Goal: Transaction & Acquisition: Purchase product/service

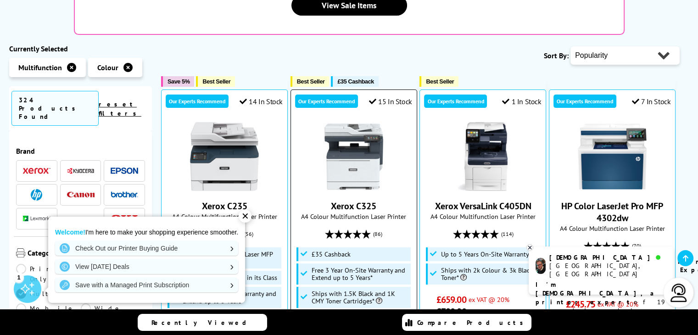
scroll to position [229, 0]
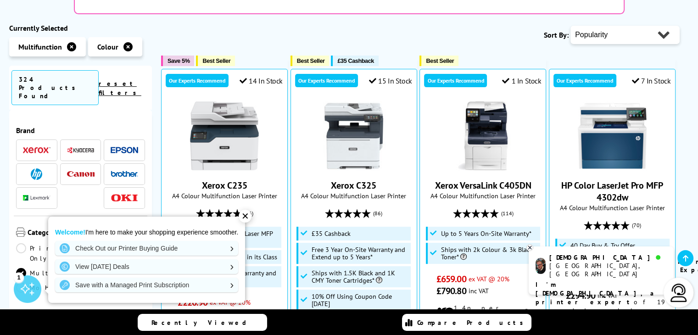
click at [247, 217] on div "✕" at bounding box center [245, 216] width 13 height 13
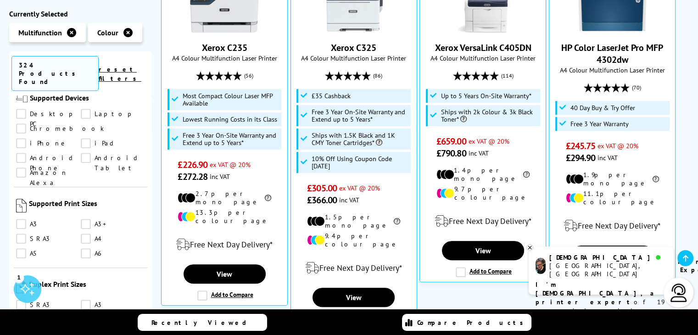
scroll to position [780, 0]
click at [21, 219] on link "A3" at bounding box center [48, 224] width 65 height 10
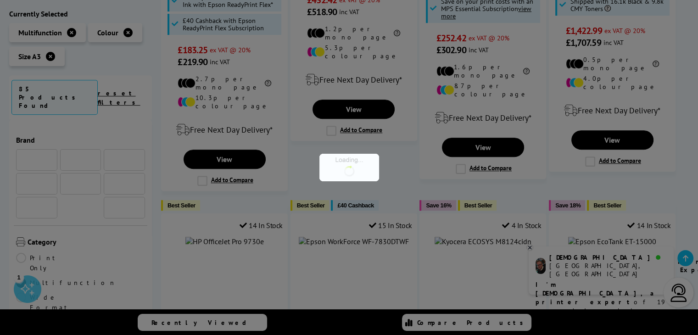
scroll to position [780, 0]
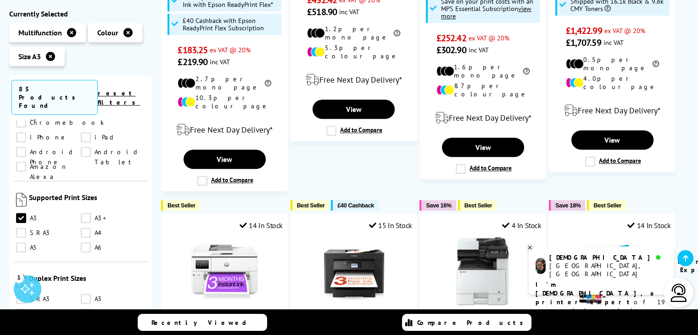
click at [84, 228] on link "A4" at bounding box center [113, 233] width 65 height 10
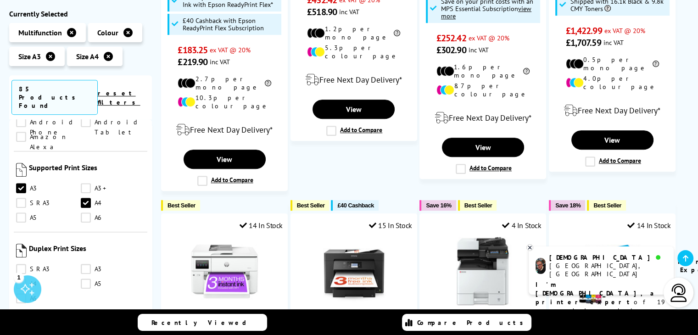
scroll to position [826, 0]
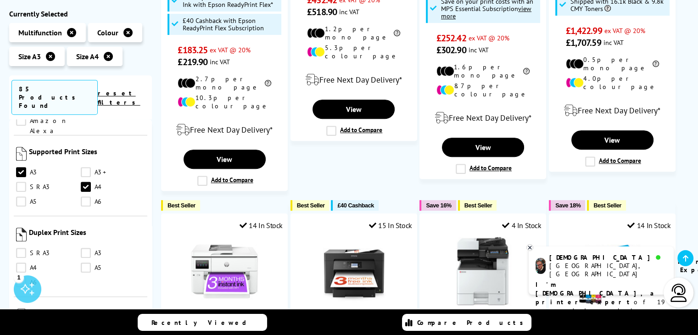
click at [83, 248] on link "A3" at bounding box center [113, 253] width 65 height 10
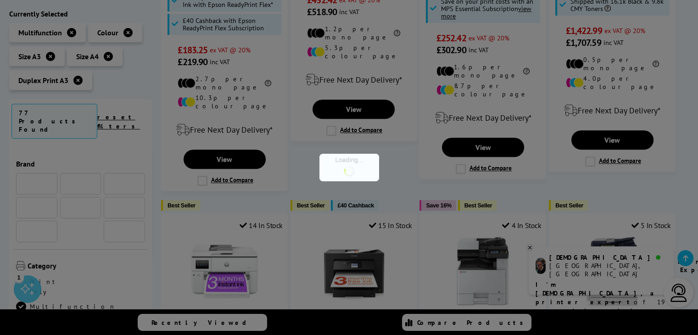
scroll to position [826, 0]
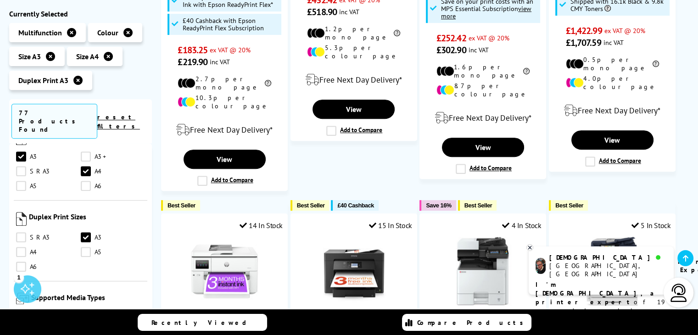
click at [23, 247] on link "A4" at bounding box center [48, 252] width 65 height 10
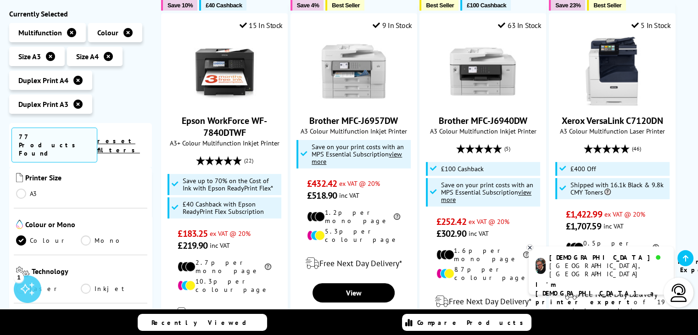
scroll to position [138, 0]
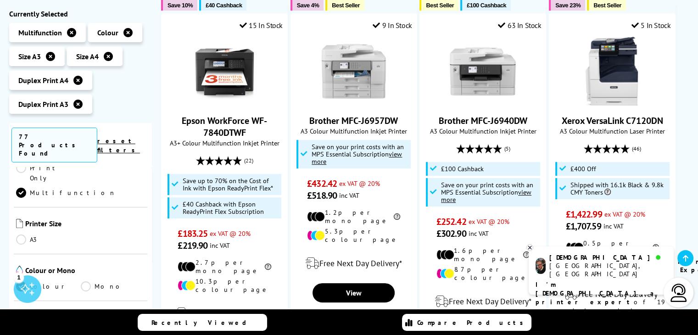
click at [22, 234] on link "A3" at bounding box center [48, 239] width 65 height 10
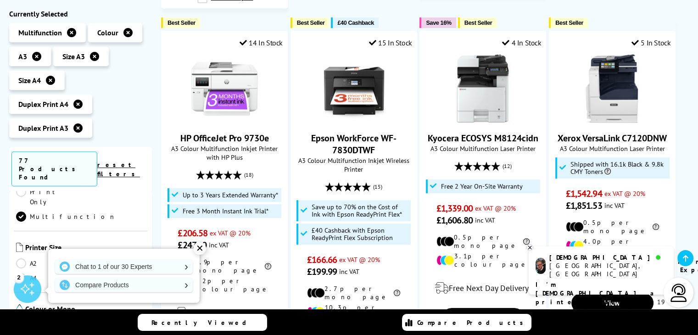
scroll to position [550, 0]
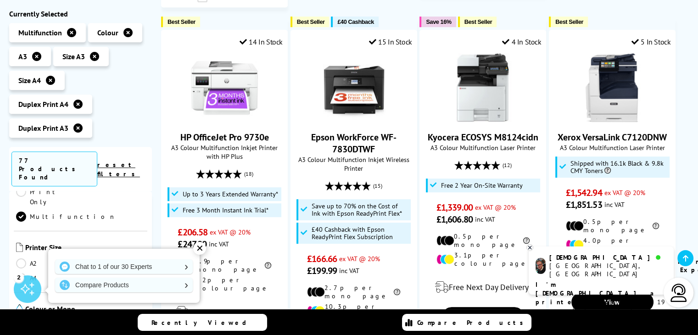
click at [202, 248] on div "✕" at bounding box center [199, 248] width 13 height 13
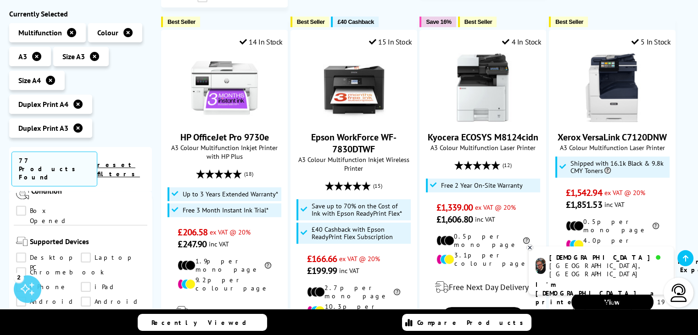
scroll to position [688, 0]
click at [22, 256] on link "Desktop PC" at bounding box center [48, 261] width 65 height 10
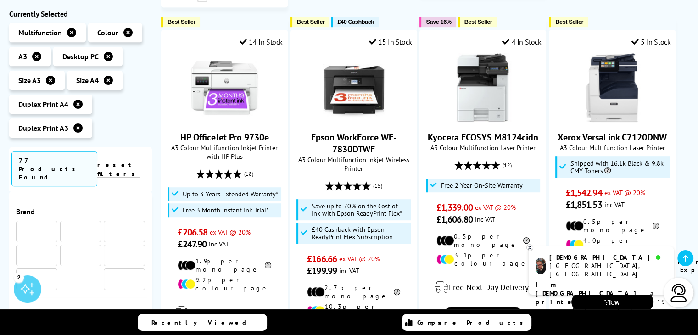
scroll to position [688, 0]
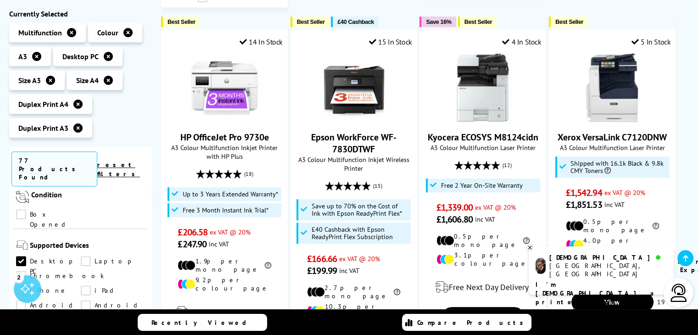
click at [84, 256] on link "Laptop" at bounding box center [113, 261] width 65 height 10
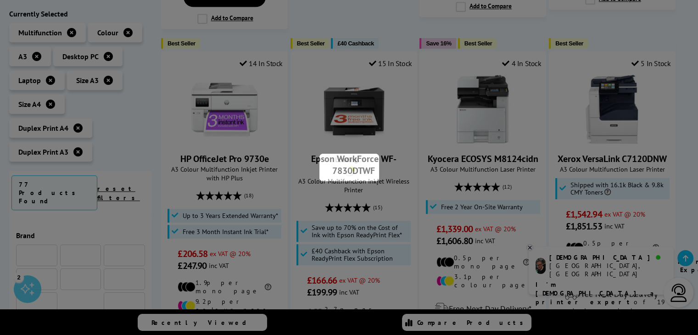
scroll to position [688, 0]
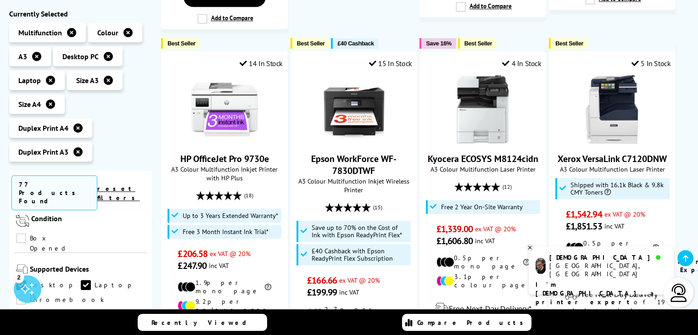
click at [81, 310] on link "iPhone" at bounding box center [48, 315] width 65 height 10
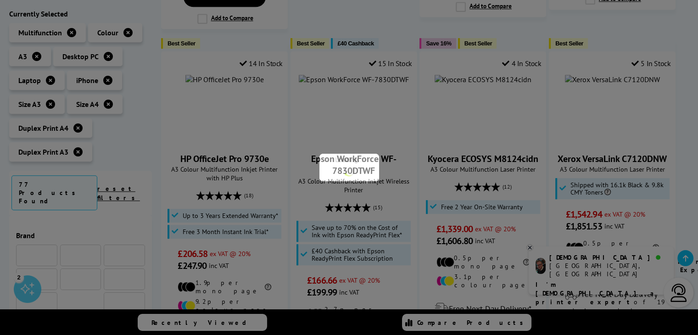
scroll to position [688, 0]
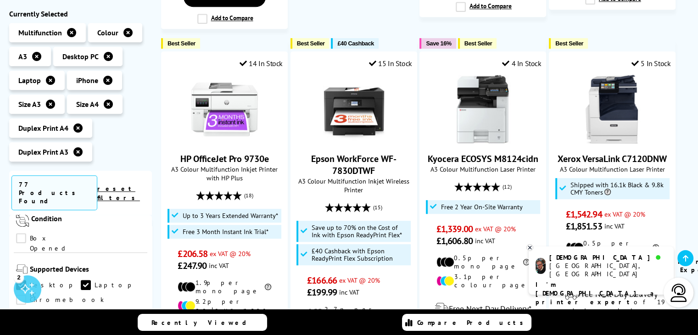
click at [20, 295] on link "Chromebook" at bounding box center [60, 300] width 88 height 10
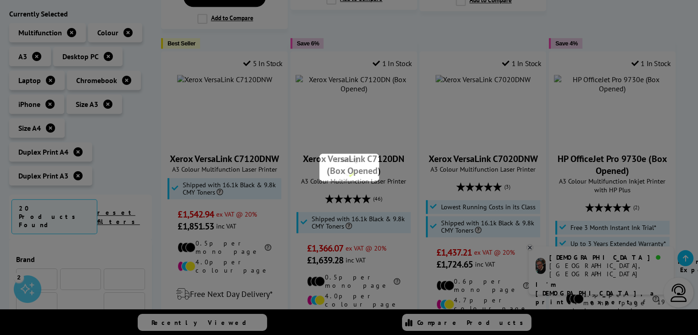
scroll to position [688, 0]
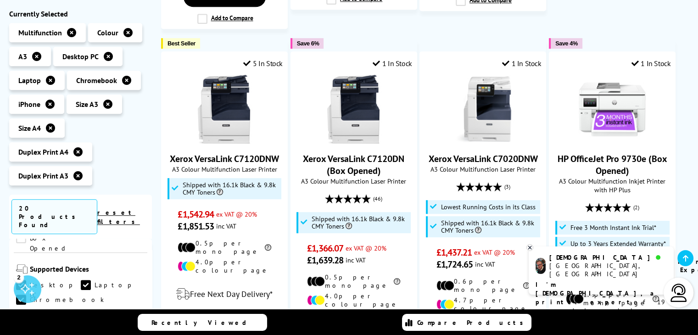
click at [81, 310] on link "iPad" at bounding box center [113, 315] width 65 height 10
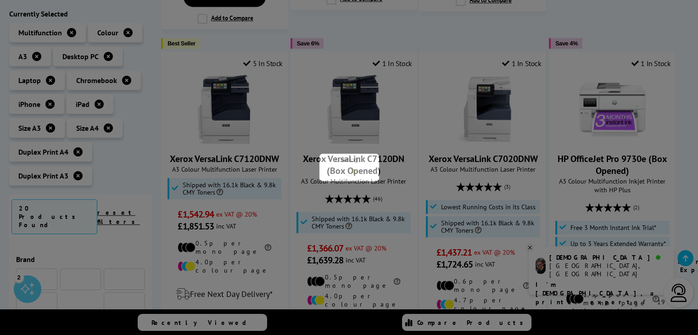
scroll to position [688, 0]
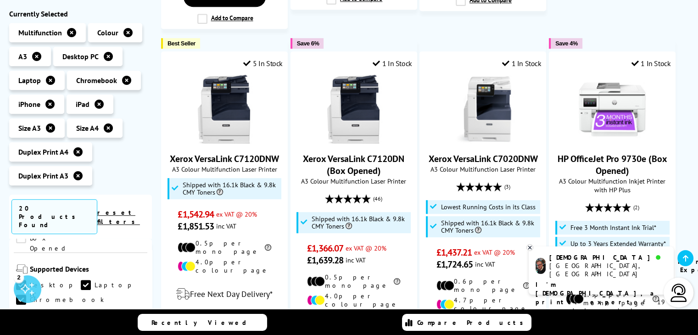
click at [81, 324] on link "Android Phone" at bounding box center [48, 329] width 65 height 10
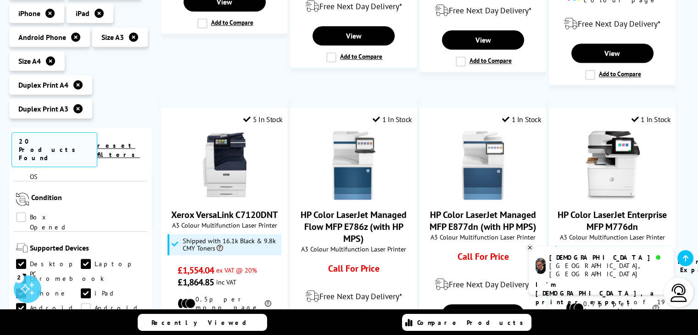
scroll to position [917, 0]
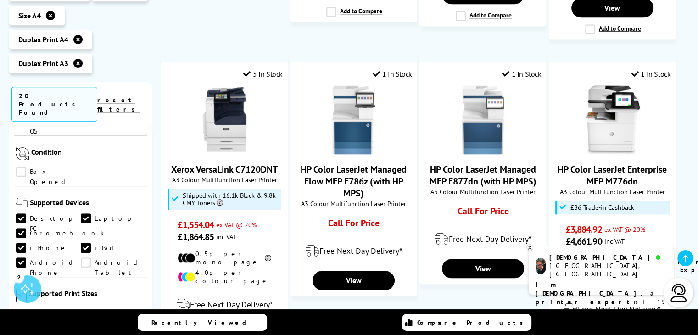
click at [81, 257] on link "Android Tablet" at bounding box center [113, 262] width 65 height 10
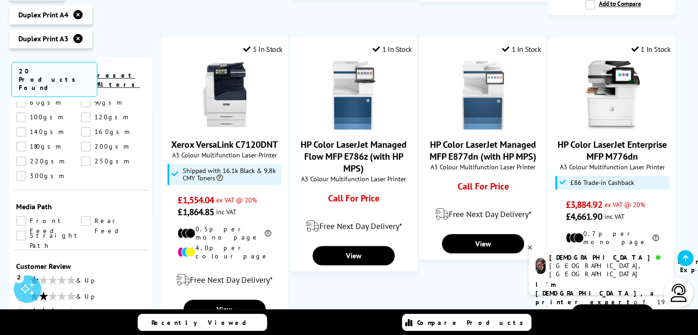
scroll to position [963, 0]
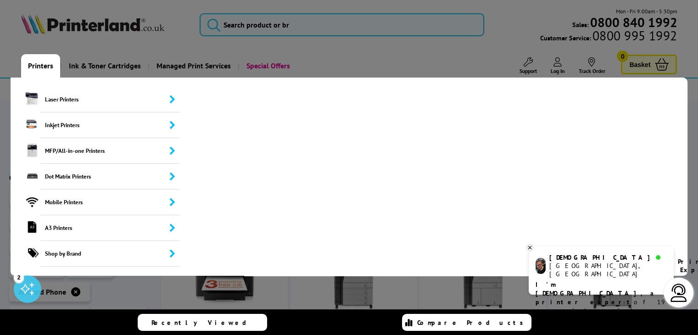
click at [44, 68] on link "Printers" at bounding box center [40, 65] width 39 height 23
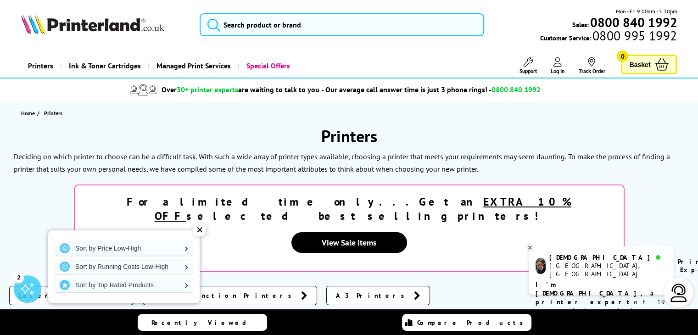
click at [200, 228] on div "✕" at bounding box center [199, 229] width 13 height 13
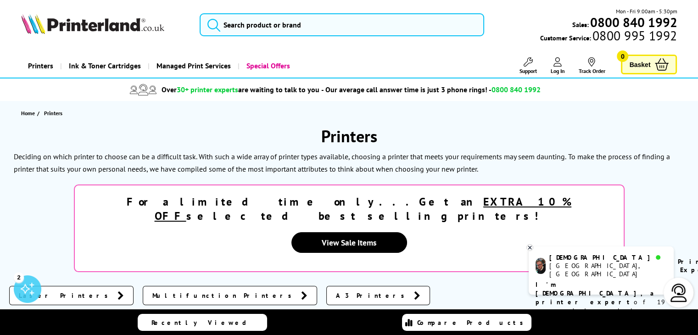
click at [45, 70] on link "Printers" at bounding box center [40, 65] width 39 height 23
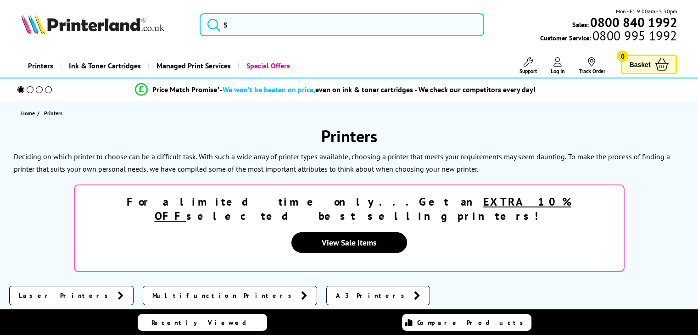
click at [42, 68] on link "Printers" at bounding box center [40, 65] width 39 height 23
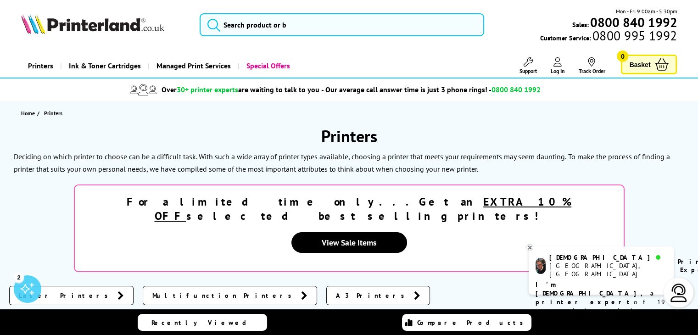
click at [42, 64] on link "Printers" at bounding box center [40, 65] width 39 height 23
click at [42, 67] on link "Printers" at bounding box center [40, 65] width 39 height 23
click at [530, 248] on icon at bounding box center [529, 247] width 3 height 3
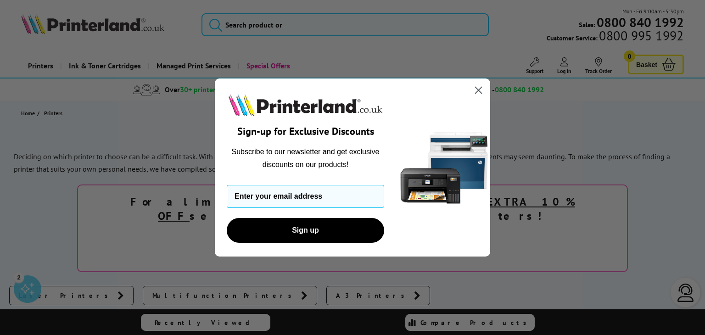
click at [479, 89] on icon "Close dialog" at bounding box center [478, 90] width 6 height 6
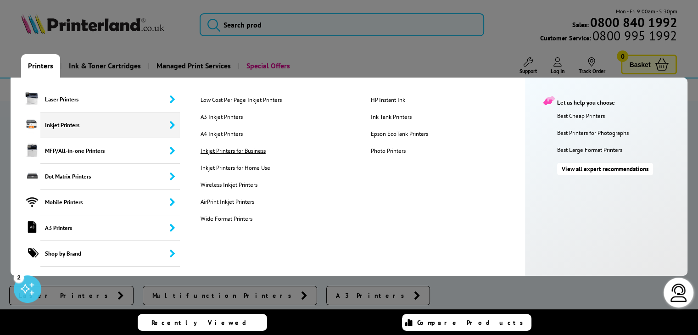
click at [235, 149] on link "Inkjet Printers for Business" at bounding box center [278, 151] width 169 height 8
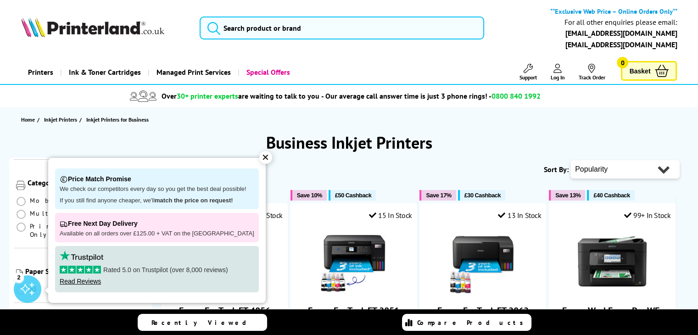
scroll to position [138, 0]
click at [259, 157] on div "✕" at bounding box center [265, 157] width 13 height 13
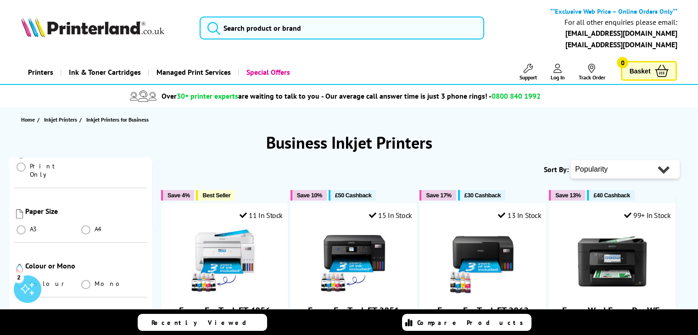
scroll to position [183, 0]
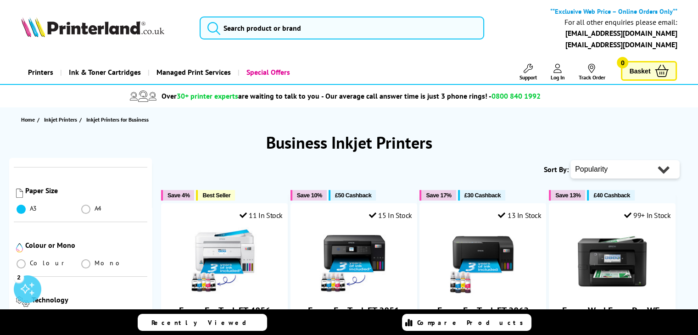
click at [22, 205] on span at bounding box center [21, 209] width 9 height 9
click at [30, 206] on input "radio" at bounding box center [30, 206] width 0 height 0
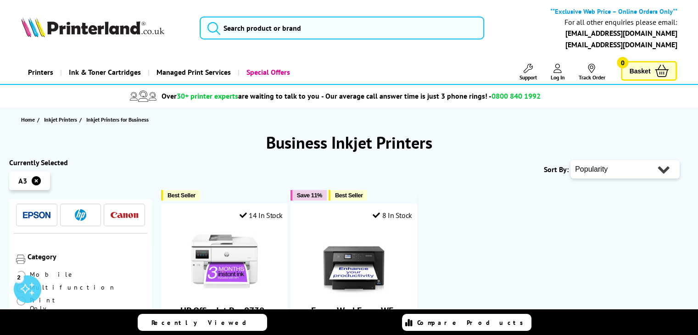
scroll to position [92, 0]
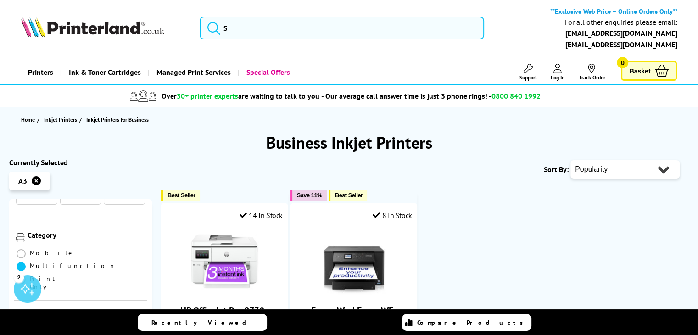
click at [26, 262] on span at bounding box center [21, 266] width 9 height 9
click at [30, 263] on input "radio" at bounding box center [30, 263] width 0 height 0
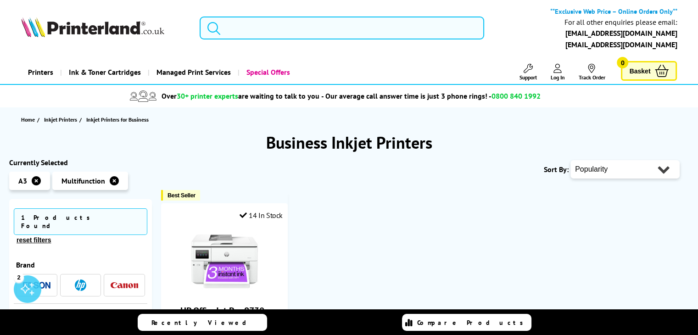
click at [281, 26] on input "search" at bounding box center [342, 28] width 284 height 23
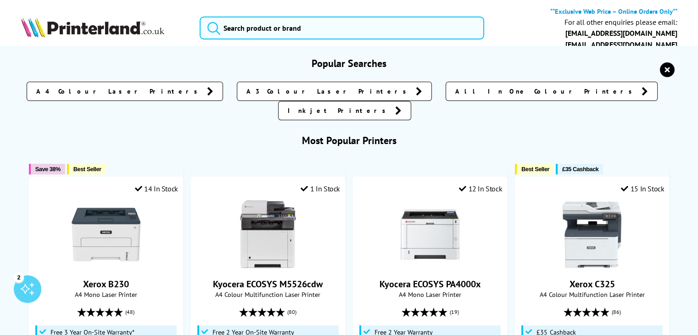
click at [666, 69] on icon "reset" at bounding box center [667, 69] width 15 height 15
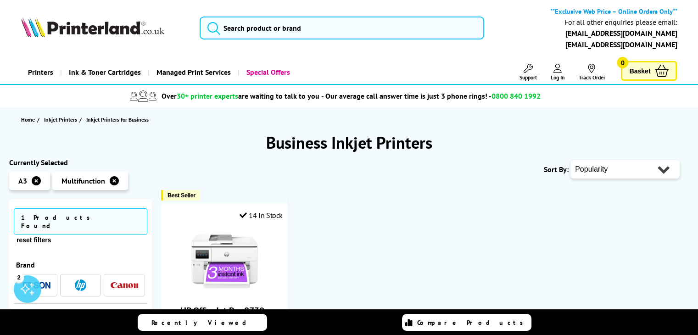
click at [113, 182] on icon "button" at bounding box center [114, 180] width 9 height 9
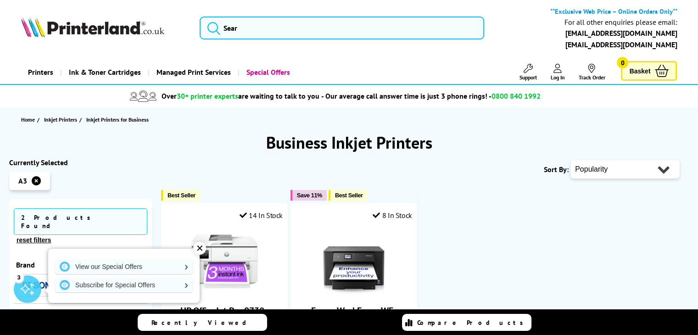
click at [35, 181] on icon "button" at bounding box center [36, 180] width 9 height 9
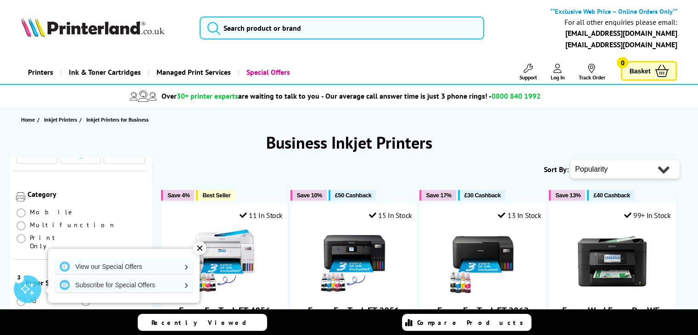
scroll to position [92, 0]
click at [200, 246] on div "✕" at bounding box center [199, 248] width 13 height 13
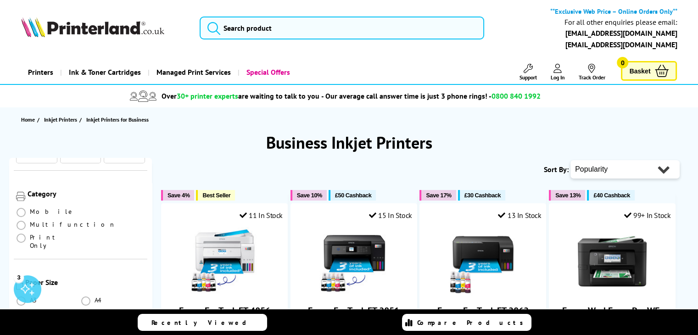
click at [18, 279] on div "3" at bounding box center [19, 277] width 10 height 10
click at [170, 76] on div "✕" at bounding box center [173, 74] width 8 height 9
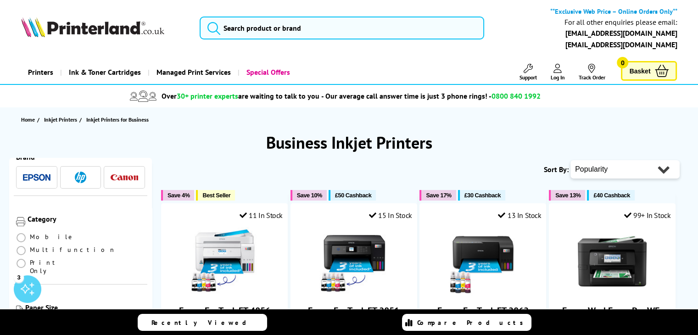
scroll to position [0, 0]
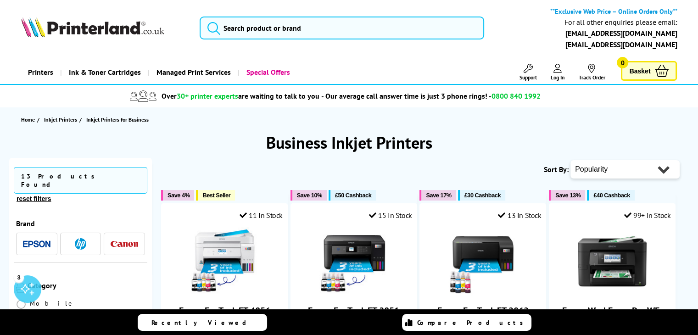
click at [28, 240] on img "button" at bounding box center [37, 243] width 28 height 7
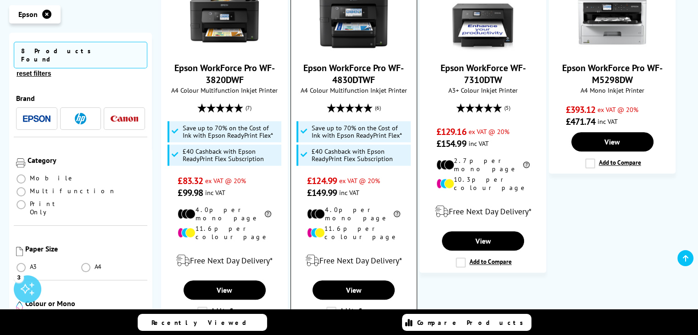
scroll to position [642, 0]
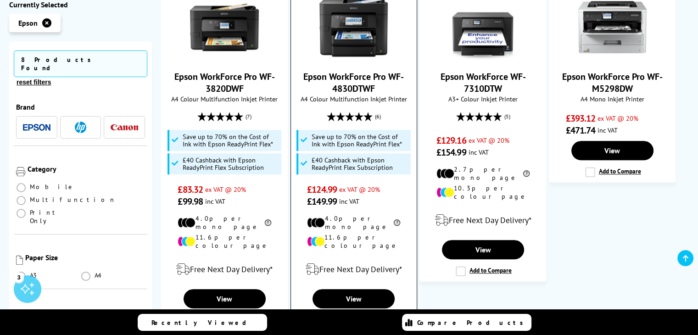
click at [336, 71] on link "Epson WorkForce Pro WF-4830DTWF" at bounding box center [353, 83] width 100 height 24
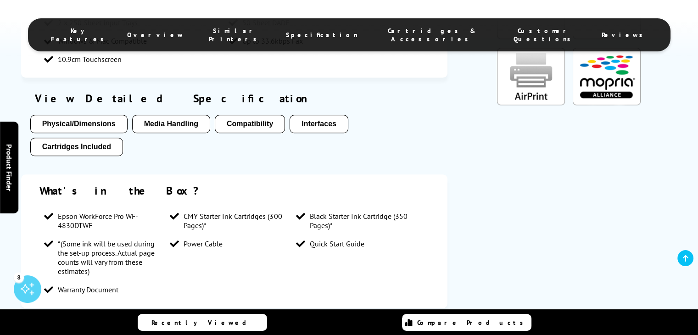
scroll to position [1009, 0]
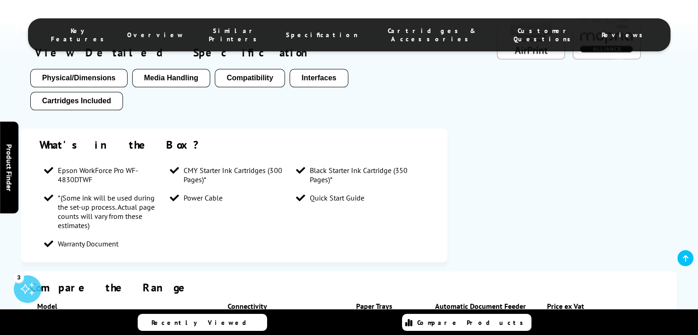
click at [177, 69] on button "Media Handling" at bounding box center [171, 78] width 78 height 18
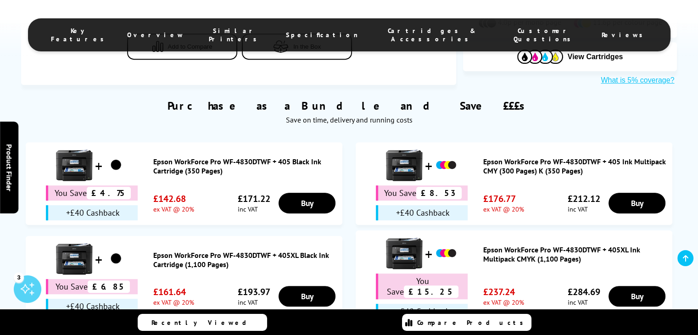
scroll to position [511, 0]
